Goal: Transaction & Acquisition: Book appointment/travel/reservation

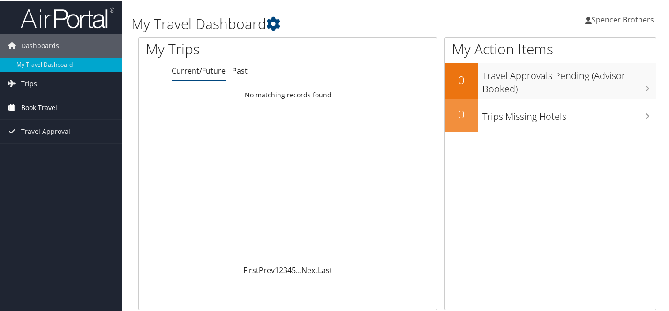
click at [39, 105] on span "Book Travel" at bounding box center [39, 106] width 36 height 23
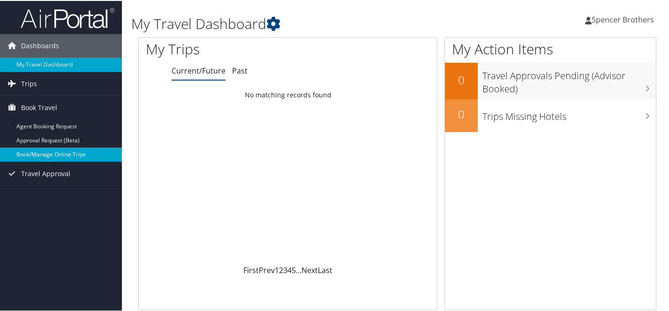
click at [67, 155] on link "Book/Manage Online Trips" at bounding box center [61, 154] width 122 height 14
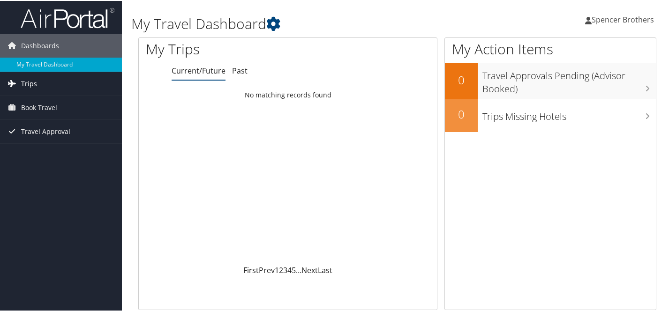
click at [40, 76] on link "Trips" at bounding box center [61, 82] width 122 height 23
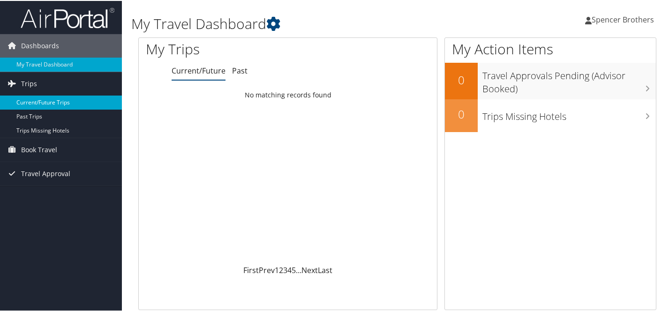
click at [54, 100] on link "Current/Future Trips" at bounding box center [61, 102] width 122 height 14
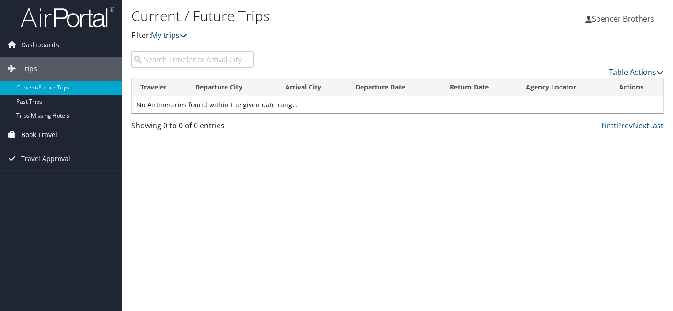
click at [48, 133] on span "Book Travel" at bounding box center [39, 134] width 36 height 23
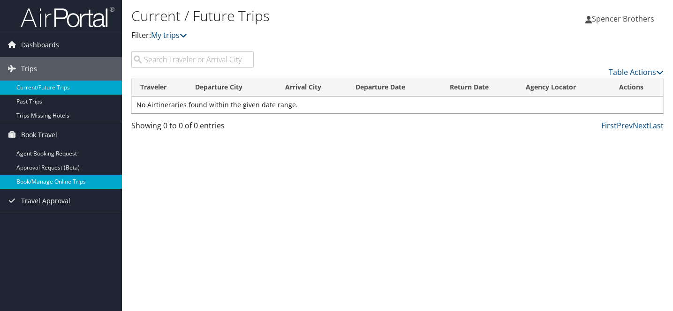
click at [70, 177] on link "Book/Manage Online Trips" at bounding box center [61, 182] width 122 height 14
